Goal: Navigation & Orientation: Find specific page/section

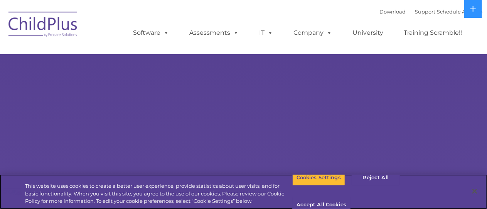
select select "MEDIUM"
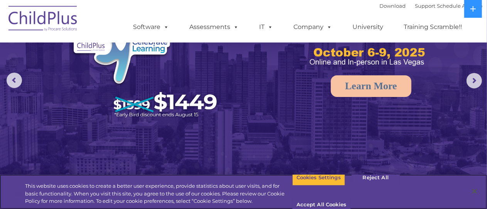
scroll to position [71, 0]
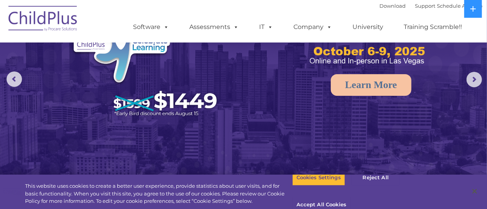
click at [40, 109] on img at bounding box center [243, 82] width 487 height 306
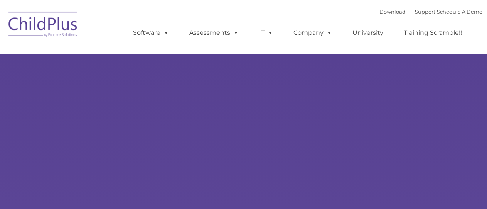
type input ""
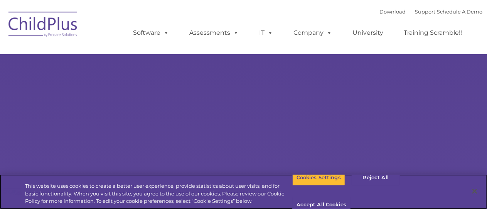
select select "MEDIUM"
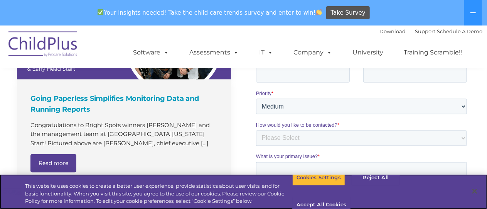
scroll to position [581, 0]
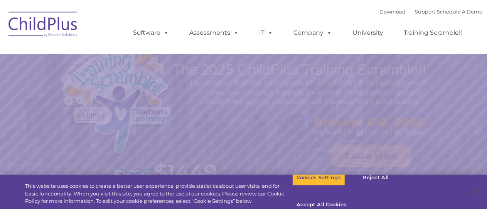
select select "MEDIUM"
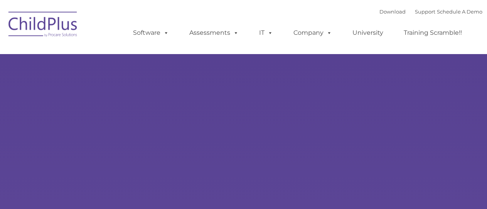
select select "MEDIUM"
type input ""
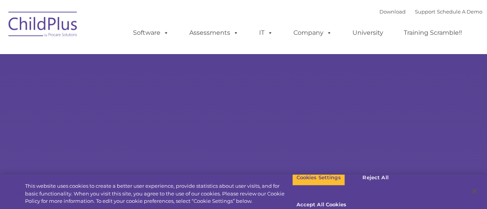
select select "MEDIUM"
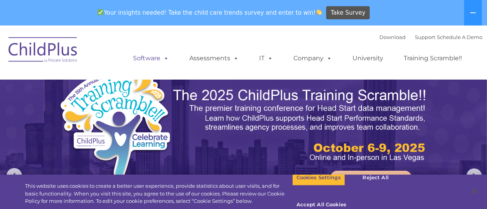
click at [154, 56] on link "Software" at bounding box center [151, 58] width 51 height 15
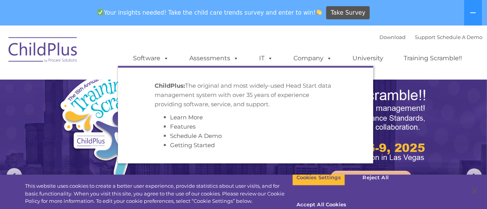
click at [113, 45] on div "Download Support | Schedule A Demo  MENU MENU Software ChildPlus: The original…" at bounding box center [244, 52] width 478 height 42
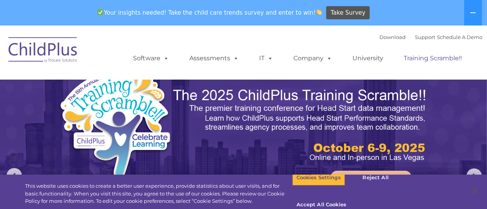
click at [419, 60] on link "Training Scramble!!" at bounding box center [433, 58] width 74 height 15
click at [354, 55] on link "University" at bounding box center [368, 58] width 46 height 15
click at [314, 60] on link "Company" at bounding box center [313, 58] width 54 height 15
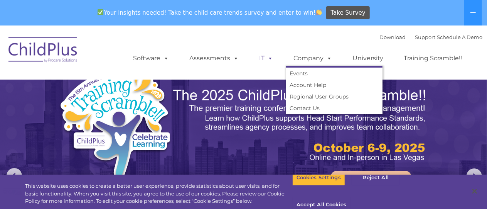
click at [268, 56] on span at bounding box center [269, 57] width 8 height 7
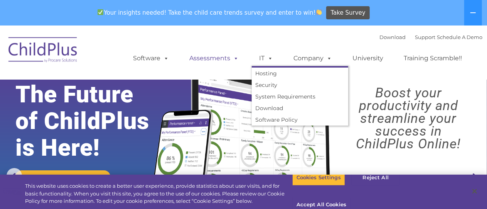
click at [219, 57] on link "Assessments" at bounding box center [214, 58] width 65 height 15
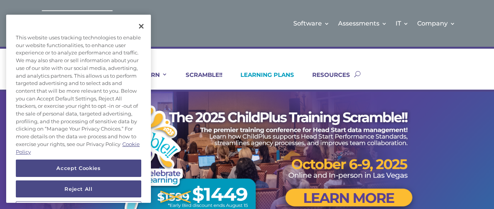
click at [243, 74] on link "LEARNING PLANS" at bounding box center [262, 80] width 63 height 19
click at [143, 31] on button "Close" at bounding box center [141, 26] width 17 height 17
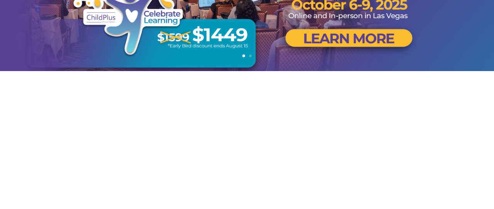
scroll to position [158, 0]
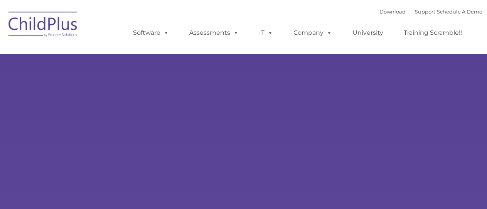
select select "MEDIUM"
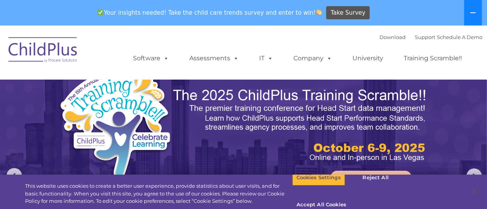
click at [470, 17] on button at bounding box center [473, 12] width 18 height 25
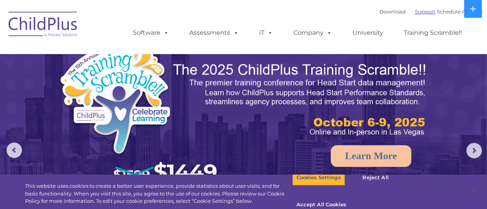
click at [415, 11] on link "Support" at bounding box center [425, 11] width 20 height 6
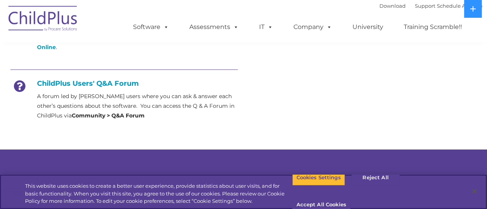
scroll to position [551, 0]
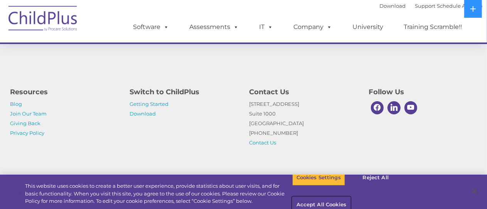
click at [350, 197] on button "Accept All Cookies" at bounding box center [321, 205] width 58 height 16
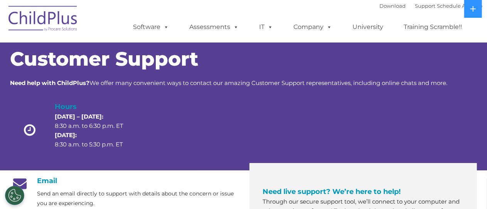
scroll to position [0, 0]
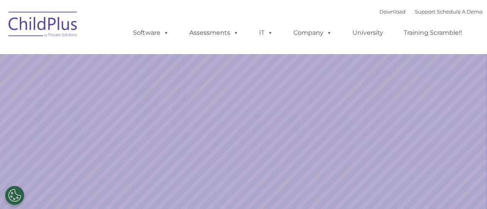
select select "MEDIUM"
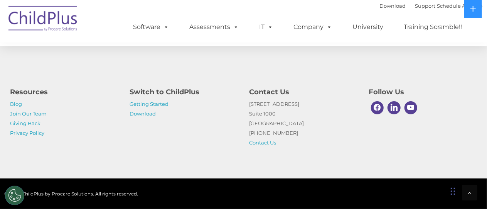
scroll to position [935, 0]
click at [137, 113] on link "Download" at bounding box center [143, 113] width 26 height 6
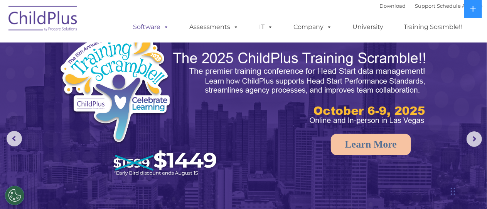
click at [163, 27] on span at bounding box center [165, 26] width 8 height 7
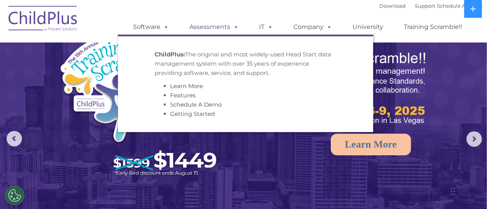
click at [196, 25] on link "Assessments" at bounding box center [214, 26] width 65 height 15
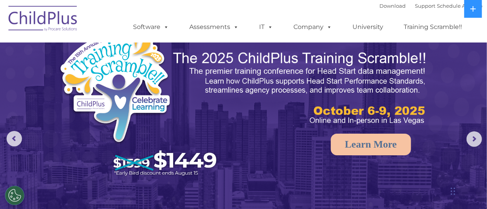
click at [49, 174] on img at bounding box center [243, 141] width 487 height 306
click at [8, 145] on rs-arrow at bounding box center [14, 138] width 15 height 15
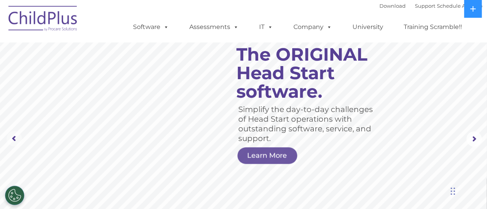
click at [17, 138] on rs-arrow at bounding box center [14, 138] width 15 height 15
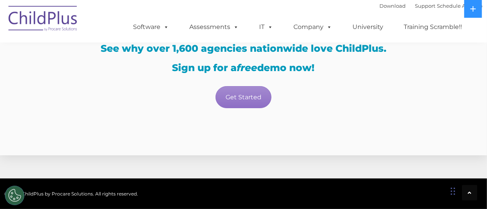
scroll to position [1375, 0]
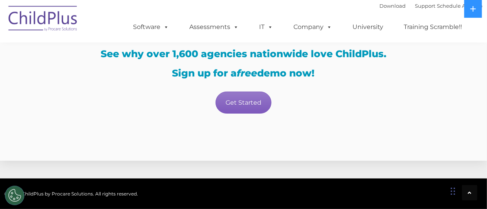
click at [250, 105] on link "Get Started" at bounding box center [244, 102] width 56 height 22
click at [253, 101] on link "Get Started" at bounding box center [244, 102] width 56 height 22
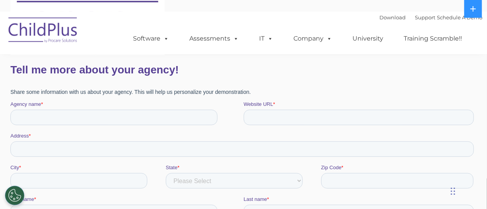
scroll to position [125, 0]
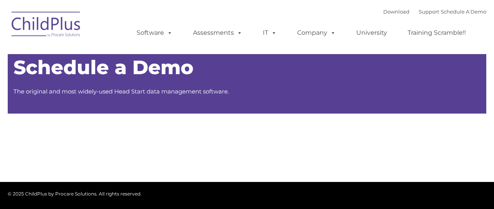
type input ""
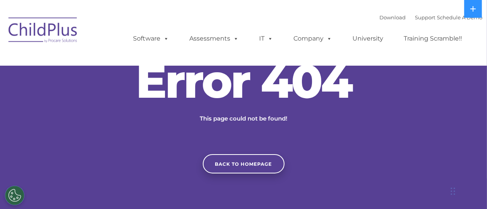
click at [56, 37] on img at bounding box center [43, 31] width 77 height 39
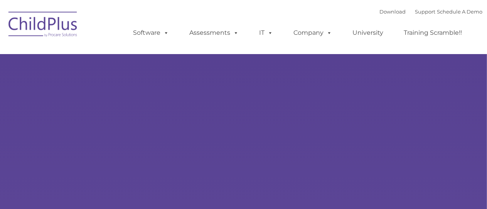
type input ""
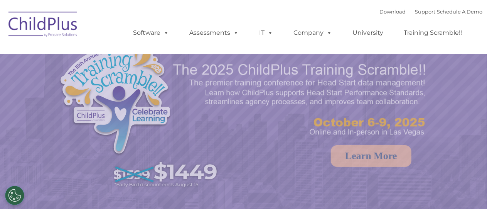
select select "MEDIUM"
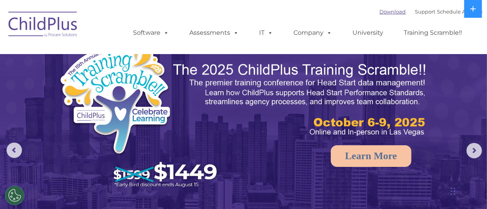
click at [380, 13] on link "Download" at bounding box center [393, 11] width 26 height 6
